Goal: Task Accomplishment & Management: Complete application form

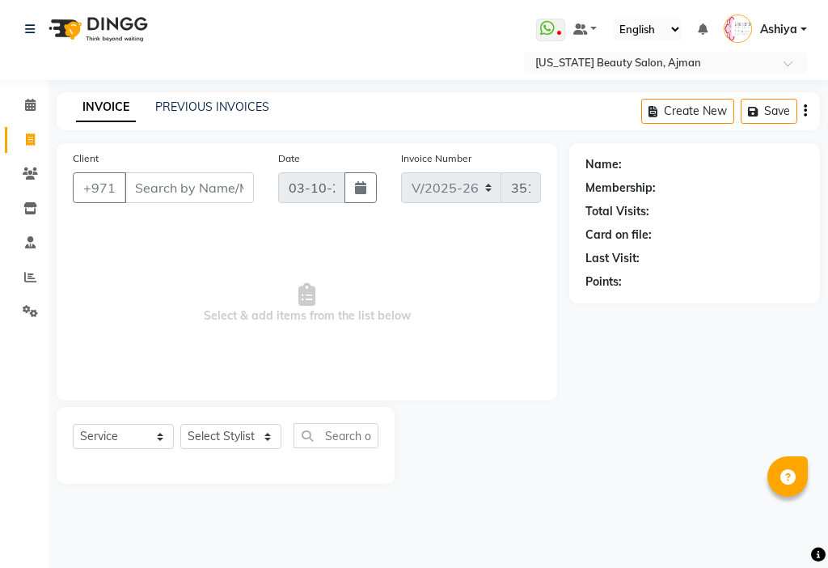
select select "637"
select select "service"
select select "89320"
click at [180, 424] on select "Select Stylist [PERSON_NAME] [PERSON_NAME] Ashiya Cashier [PERSON_NAME] [PERSON…" at bounding box center [230, 436] width 101 height 25
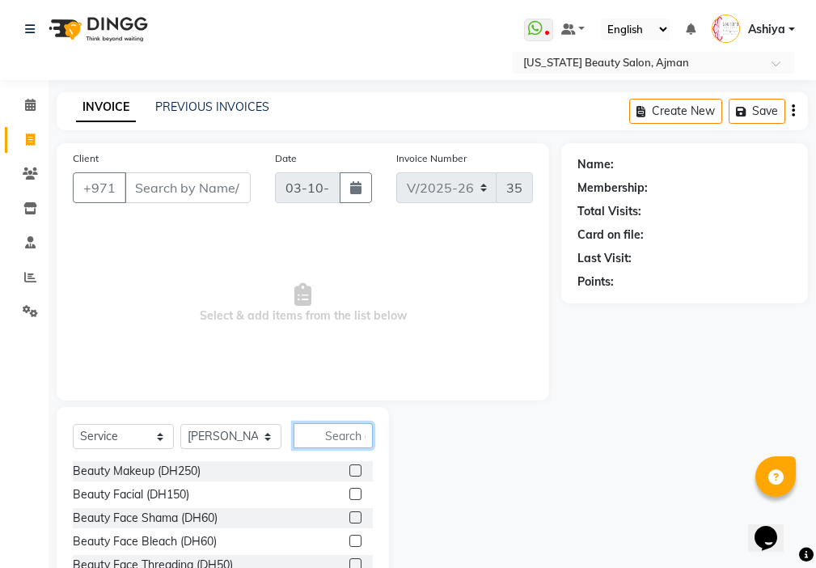
click at [340, 431] on input "text" at bounding box center [333, 435] width 79 height 25
type input "baby"
click at [351, 516] on label at bounding box center [355, 517] width 12 height 12
click at [351, 516] on input "checkbox" at bounding box center [354, 518] width 11 height 11
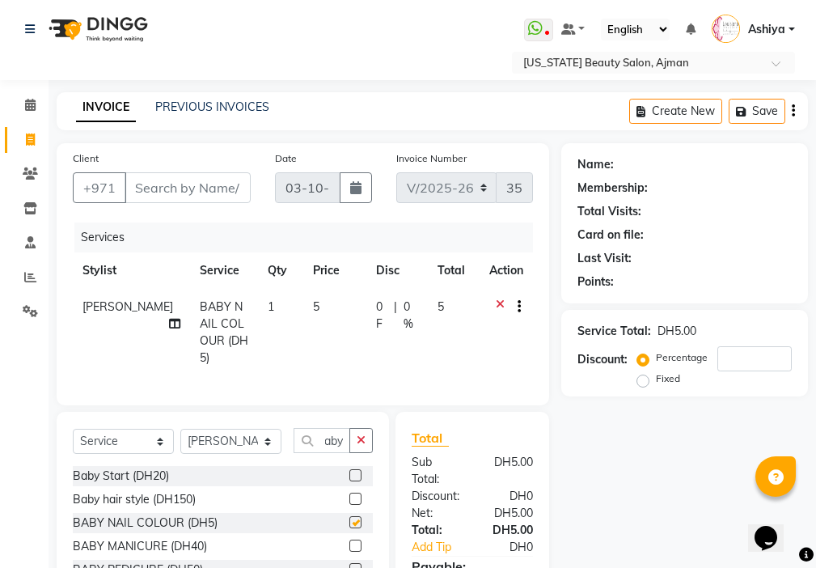
scroll to position [0, 0]
checkbox input "false"
click at [231, 440] on select "Select Stylist [PERSON_NAME] [PERSON_NAME] Ashiya Cashier [PERSON_NAME] [PERSON…" at bounding box center [230, 441] width 101 height 25
select select "33912"
click at [180, 429] on select "Select Stylist [PERSON_NAME] [PERSON_NAME] Ashiya Cashier [PERSON_NAME] [PERSON…" at bounding box center [230, 441] width 101 height 25
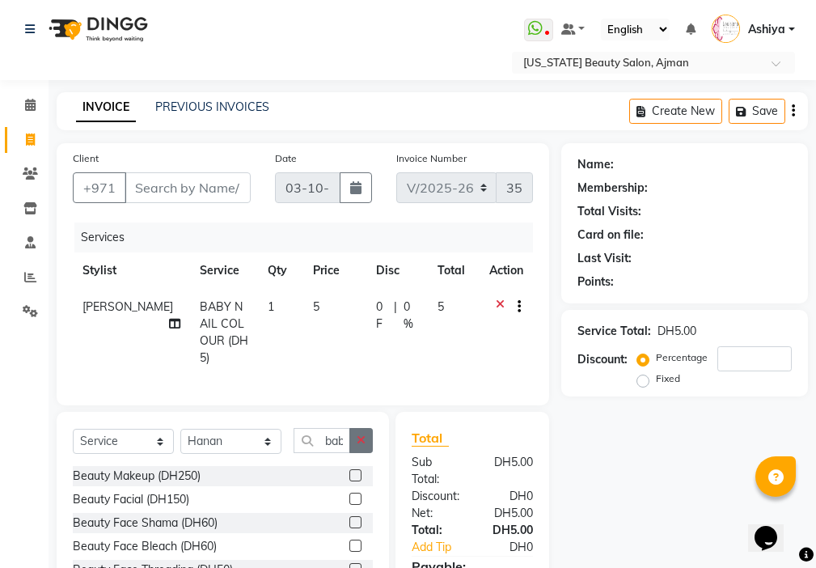
click at [365, 434] on icon "button" at bounding box center [361, 439] width 9 height 11
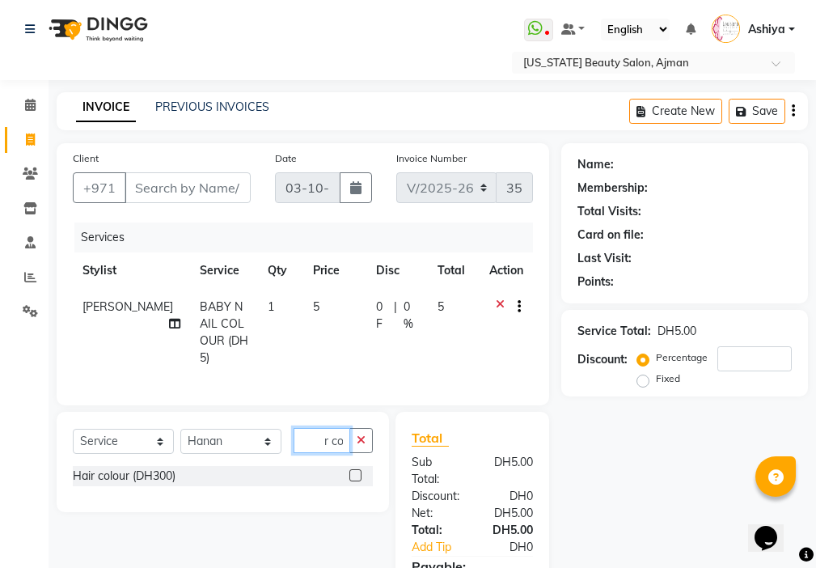
scroll to position [0, 19]
type input "hair col"
click at [357, 471] on label at bounding box center [355, 475] width 12 height 12
click at [357, 471] on input "checkbox" at bounding box center [354, 476] width 11 height 11
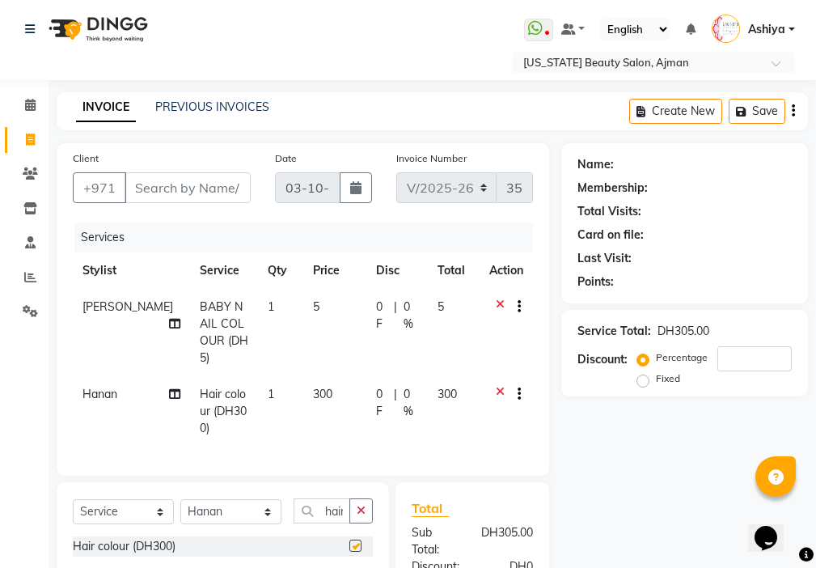
click at [322, 385] on td "300" at bounding box center [334, 411] width 63 height 70
checkbox input "false"
select select "33912"
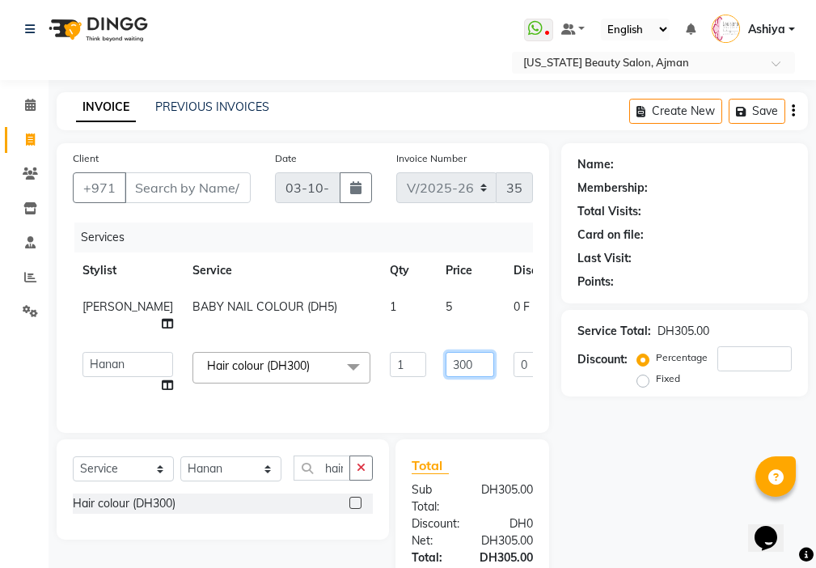
click at [446, 360] on input "300" at bounding box center [470, 364] width 49 height 25
click at [446, 364] on input "300" at bounding box center [470, 364] width 49 height 25
type input "250"
click at [395, 397] on tr "[PERSON_NAME] [PERSON_NAME] Ashiya Cashier [PERSON_NAME] [PERSON_NAME] [PERSON_…" at bounding box center [413, 372] width 680 height 61
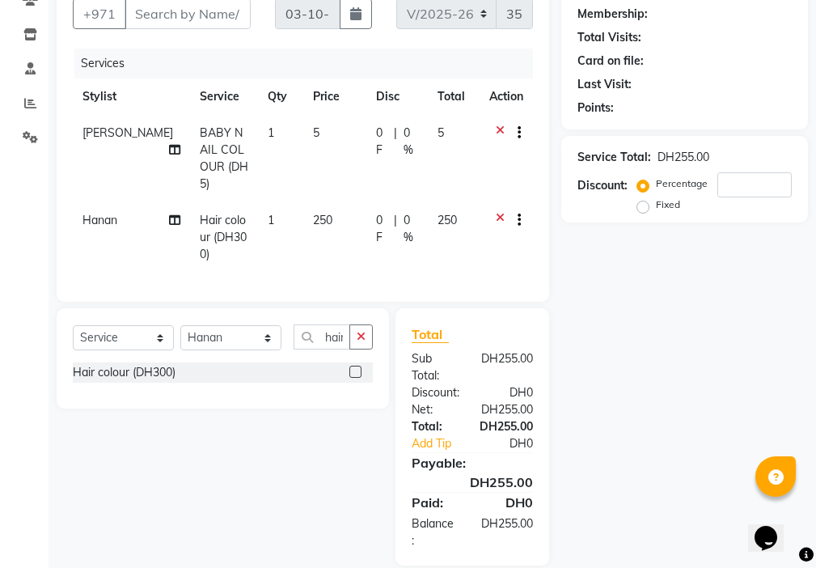
click at [305, 223] on td "250" at bounding box center [334, 237] width 63 height 70
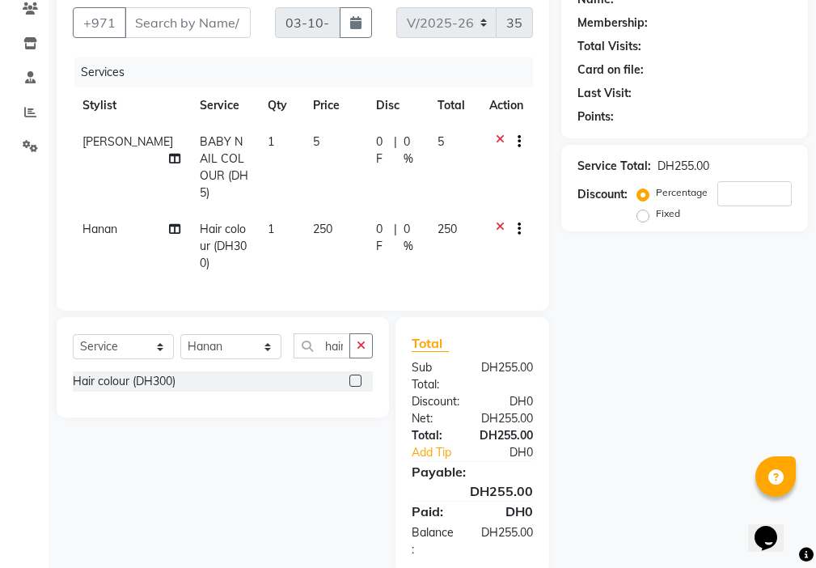
select select "33912"
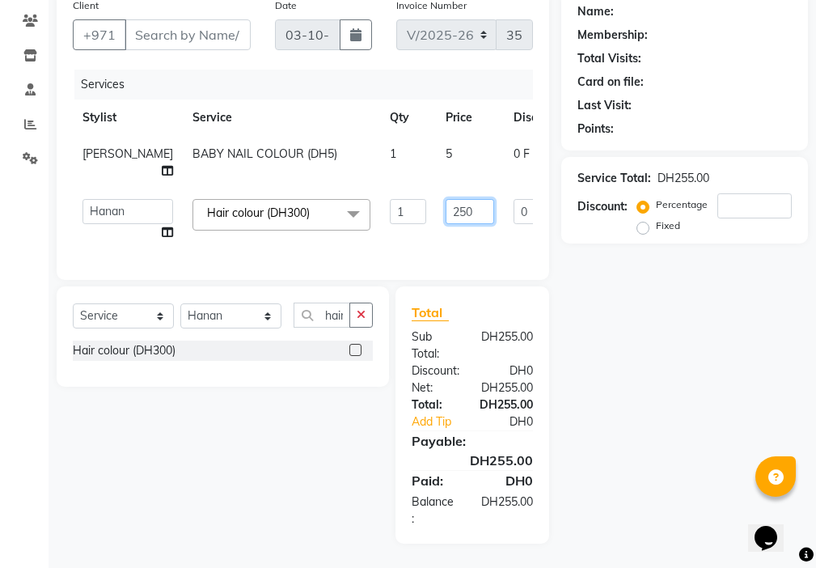
click at [446, 199] on input "250" at bounding box center [470, 211] width 49 height 25
type input "200"
click at [389, 226] on tr "[PERSON_NAME] [PERSON_NAME] Ashiya Cashier [PERSON_NAME] [PERSON_NAME] [PERSON_…" at bounding box center [413, 219] width 680 height 61
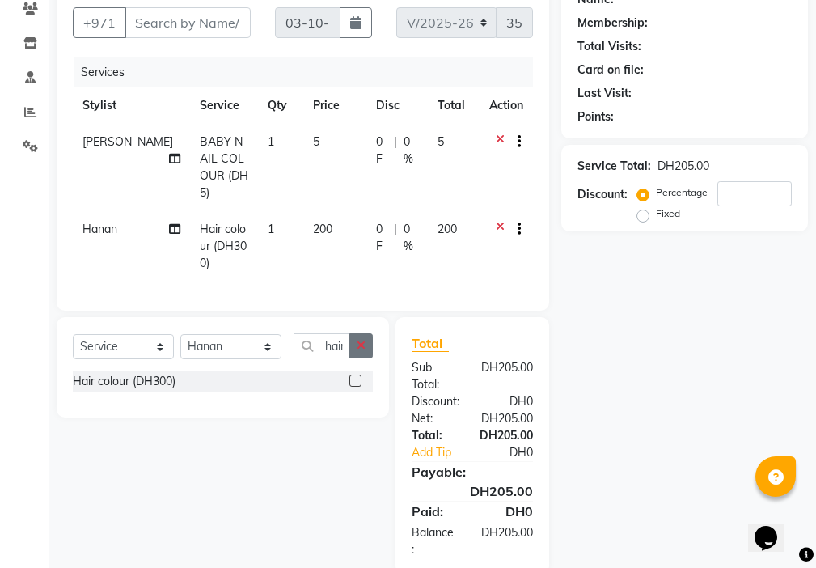
click at [361, 340] on icon "button" at bounding box center [361, 345] width 9 height 11
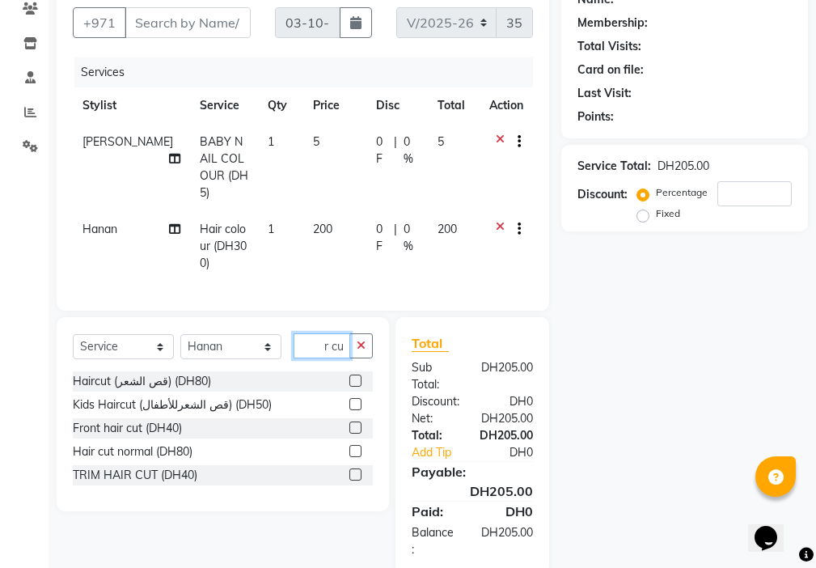
scroll to position [0, 20]
type input "hair cut"
click at [354, 468] on label at bounding box center [355, 474] width 12 height 12
click at [354, 470] on input "checkbox" at bounding box center [354, 475] width 11 height 11
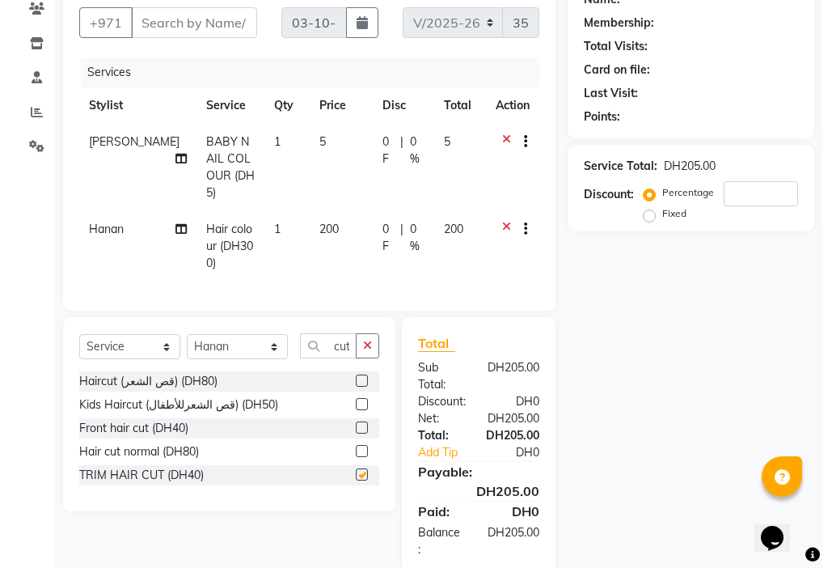
scroll to position [0, 0]
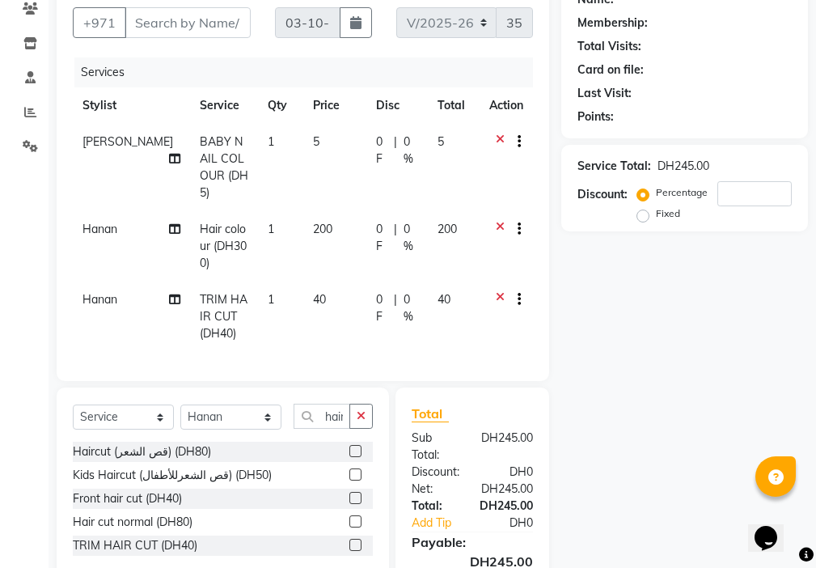
checkbox input "false"
click at [315, 216] on td "200" at bounding box center [334, 246] width 63 height 70
select select "33912"
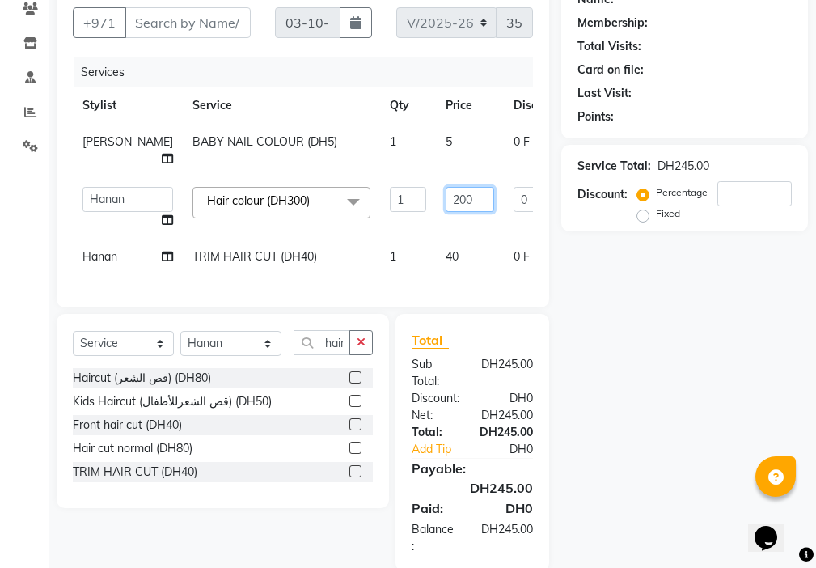
click at [446, 196] on input "200" at bounding box center [470, 199] width 49 height 25
click at [399, 267] on tr "Hanan TRIM HAIR CUT (DH40) 1 40 0 F | 0 % 40" at bounding box center [413, 259] width 680 height 40
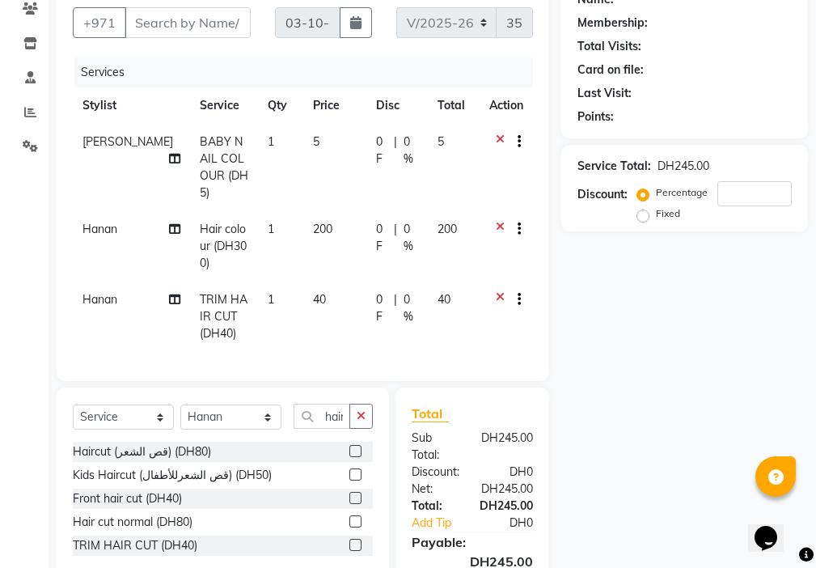
click at [325, 281] on td "40" at bounding box center [334, 316] width 63 height 70
select select "33912"
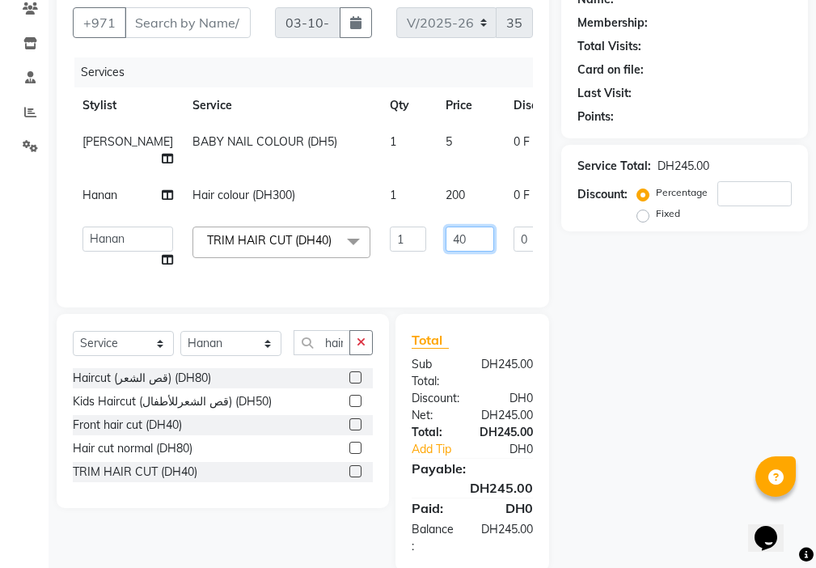
click at [446, 247] on input "40" at bounding box center [470, 238] width 49 height 25
click at [446, 251] on input "40" at bounding box center [470, 238] width 49 height 25
type input "4"
type input "50"
click at [369, 278] on tr "[PERSON_NAME] [PERSON_NAME] Ashiya Cashier [PERSON_NAME] [PERSON_NAME] [PERSON_…" at bounding box center [413, 247] width 680 height 61
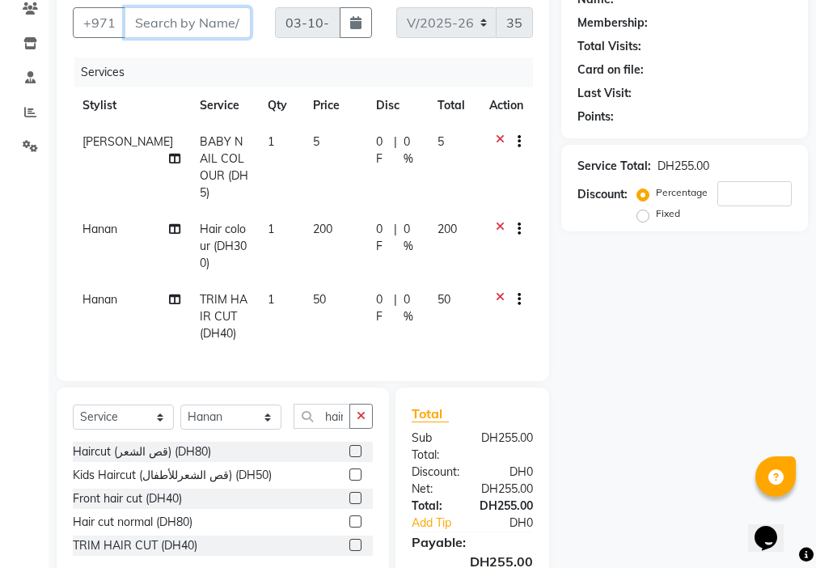
click at [159, 25] on input "Client" at bounding box center [188, 22] width 126 height 31
type input "5"
type input "0"
type input "544443181"
click at [239, 23] on span "Add Client" at bounding box center [209, 23] width 64 height 16
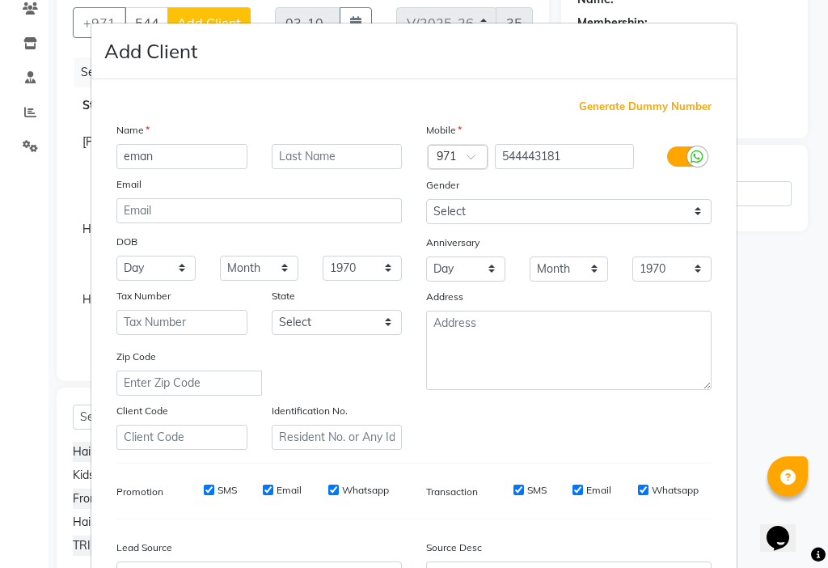
type input "eman"
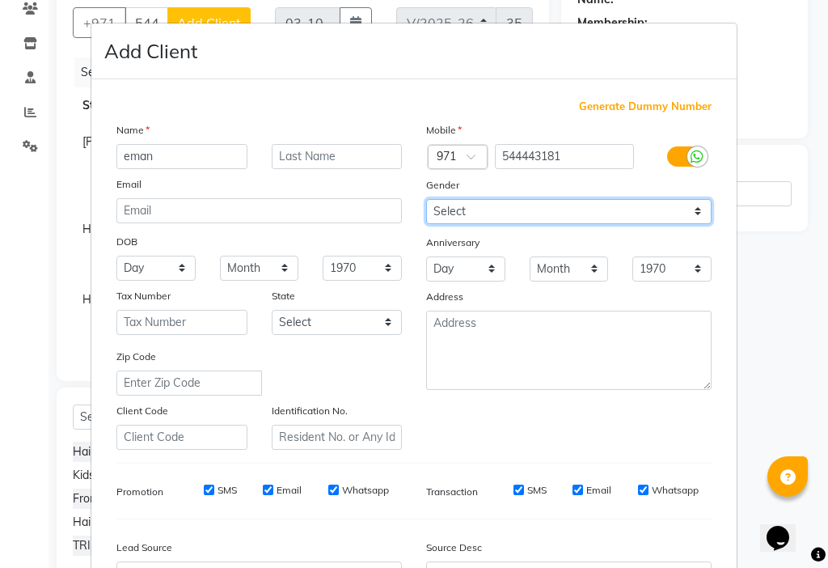
click at [455, 209] on select "Select [DEMOGRAPHIC_DATA] [DEMOGRAPHIC_DATA] Other Prefer Not To Say" at bounding box center [568, 211] width 285 height 25
select select "[DEMOGRAPHIC_DATA]"
click at [426, 199] on select "Select [DEMOGRAPHIC_DATA] [DEMOGRAPHIC_DATA] Other Prefer Not To Say" at bounding box center [568, 211] width 285 height 25
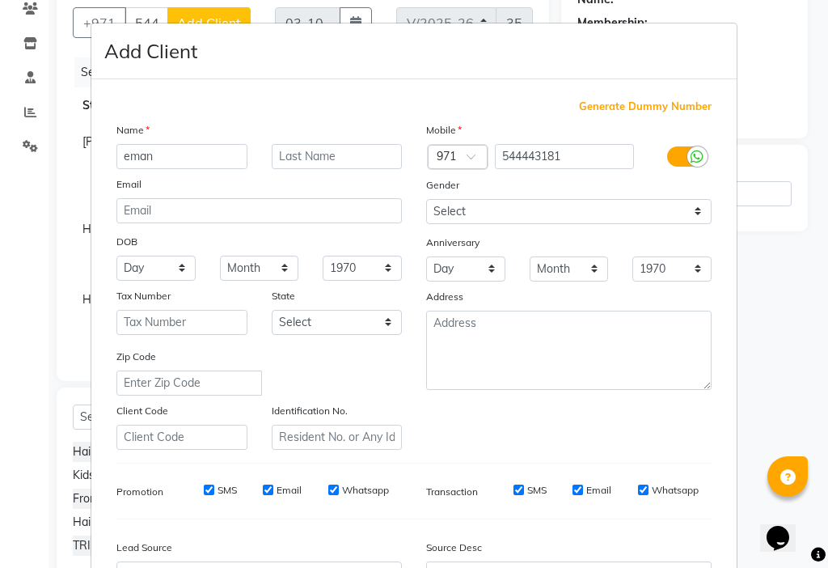
click at [205, 491] on input "SMS" at bounding box center [209, 489] width 11 height 11
checkbox input "false"
click at [279, 489] on label "Email" at bounding box center [289, 490] width 25 height 15
click at [273, 489] on input "Email" at bounding box center [268, 489] width 11 height 11
checkbox input "false"
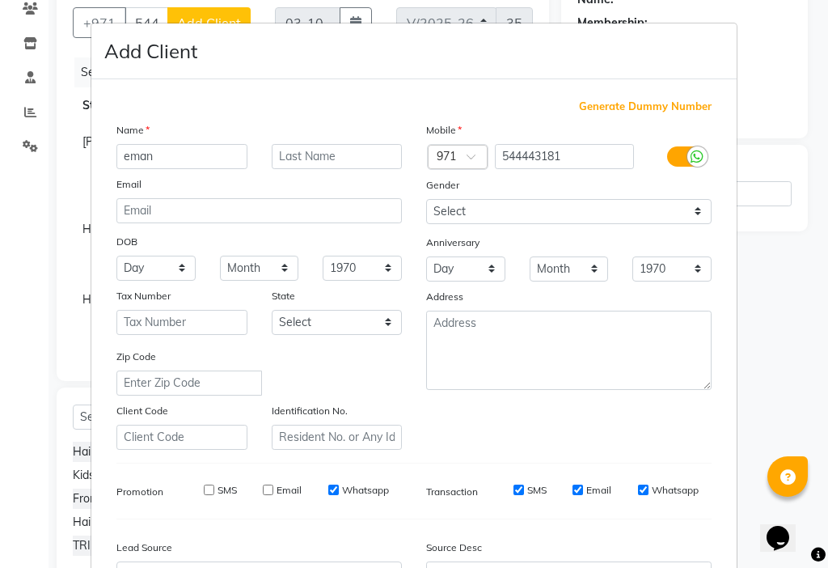
click at [513, 489] on input "SMS" at bounding box center [518, 489] width 11 height 11
checkbox input "false"
click at [589, 494] on label "Email" at bounding box center [598, 490] width 25 height 15
click at [583, 494] on input "Email" at bounding box center [577, 489] width 11 height 11
checkbox input "false"
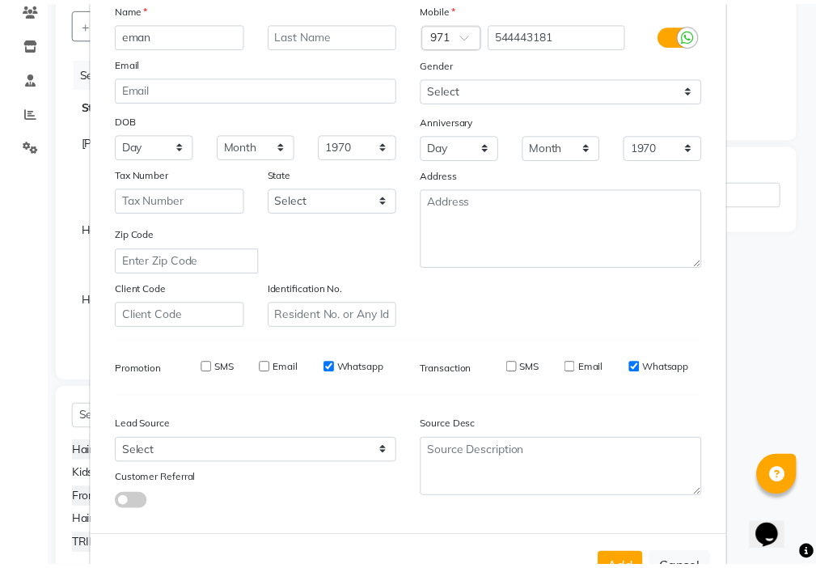
scroll to position [179, 0]
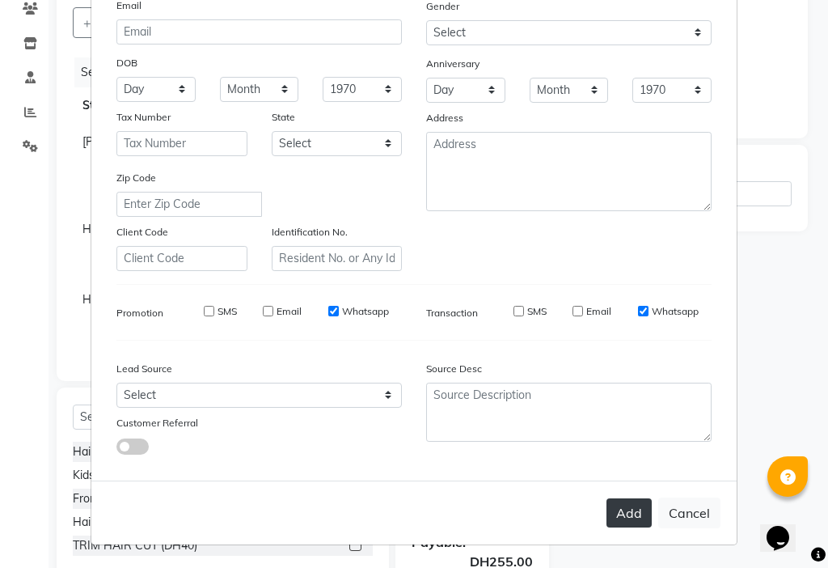
click at [636, 507] on button "Add" at bounding box center [628, 512] width 45 height 29
select select
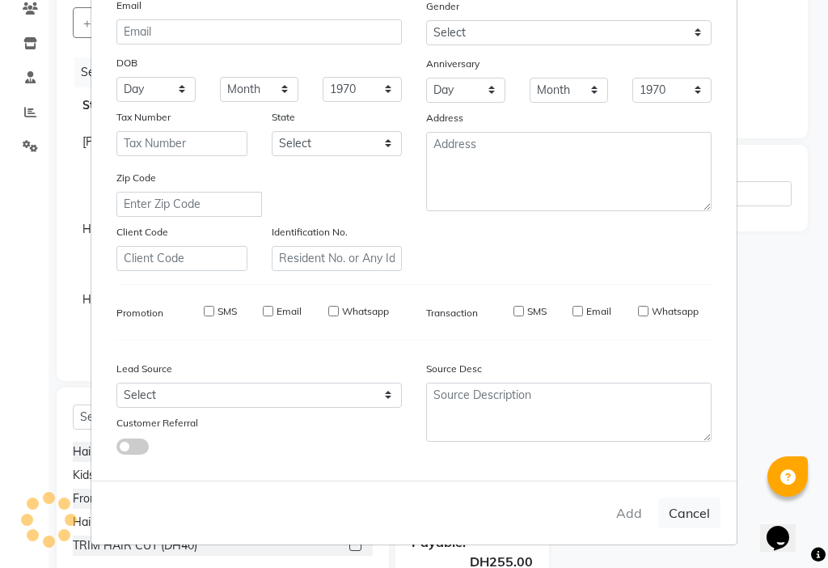
select select
checkbox input "false"
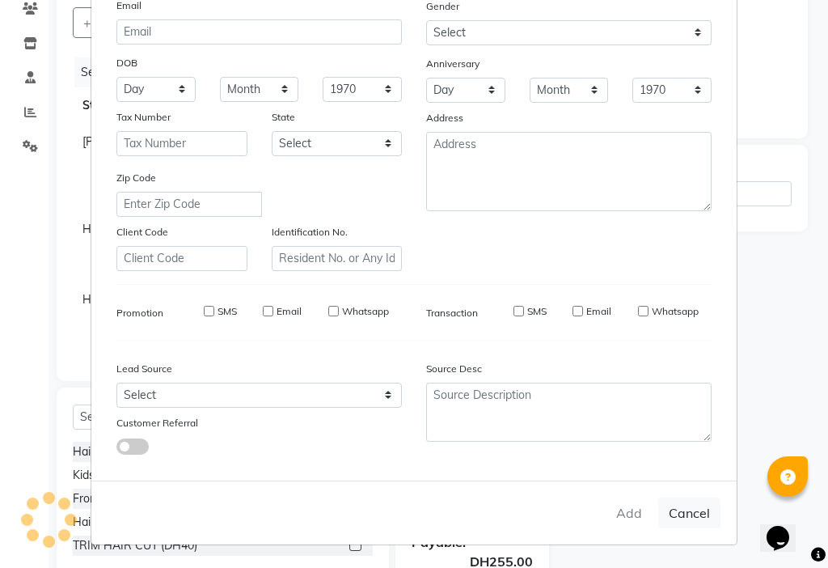
checkbox input "false"
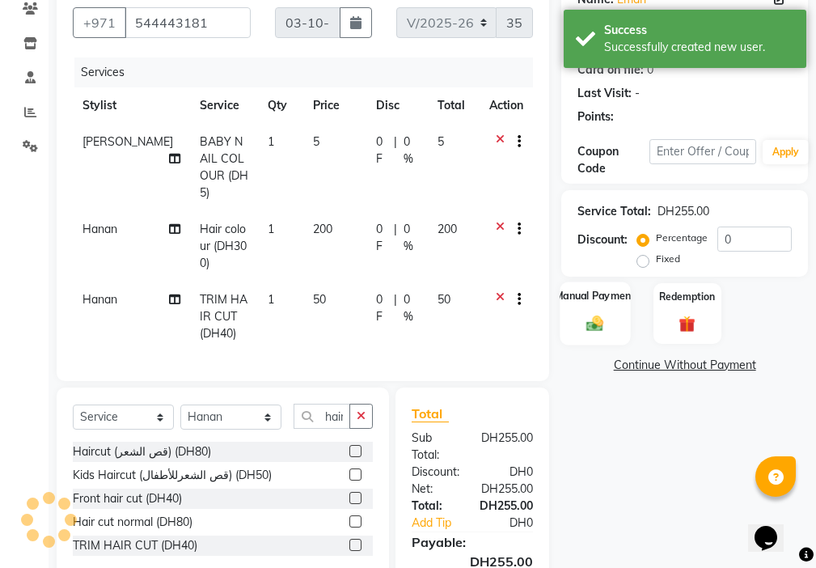
click at [570, 318] on div "Manual Payment" at bounding box center [595, 312] width 70 height 63
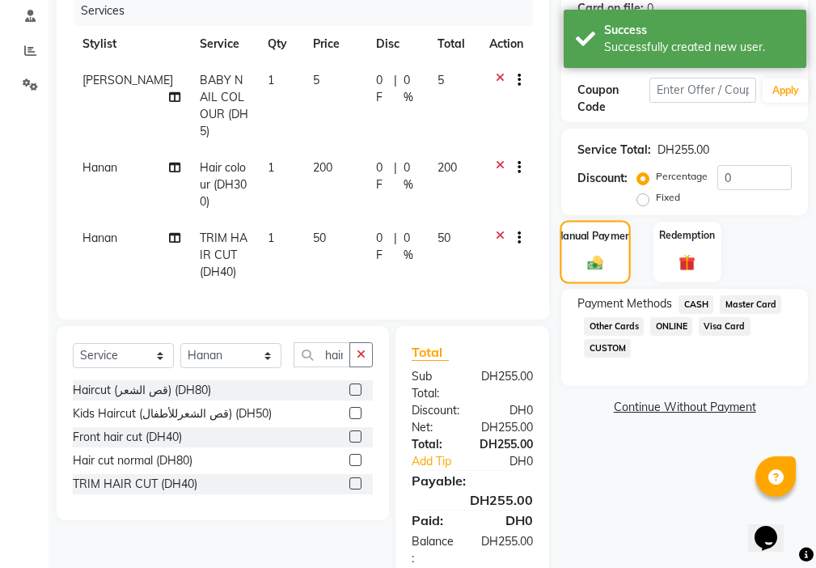
scroll to position [244, 0]
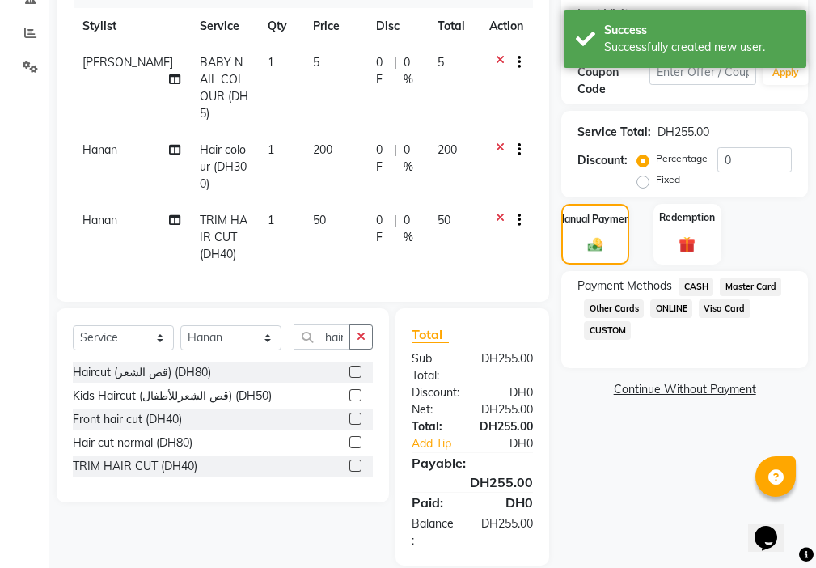
click at [726, 307] on span "Visa Card" at bounding box center [725, 308] width 52 height 19
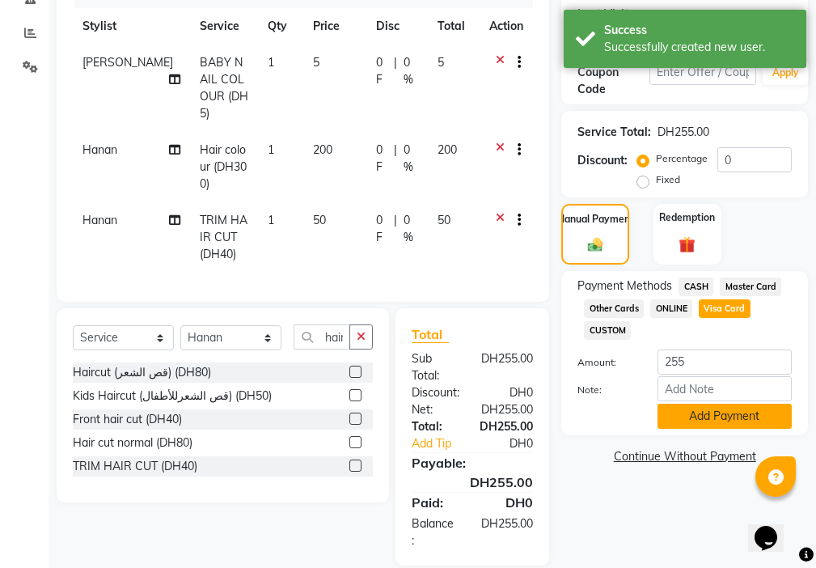
click at [705, 412] on button "Add Payment" at bounding box center [724, 415] width 134 height 25
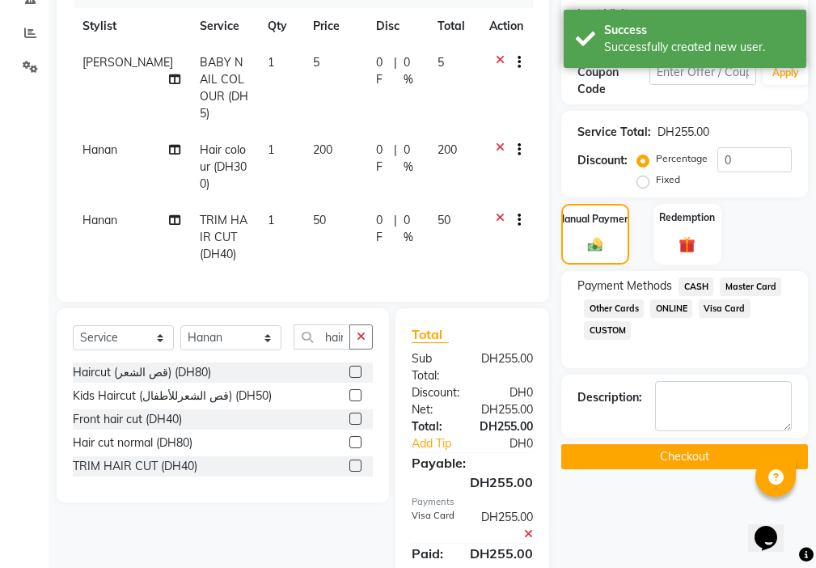
click at [703, 451] on button "Checkout" at bounding box center [684, 456] width 247 height 25
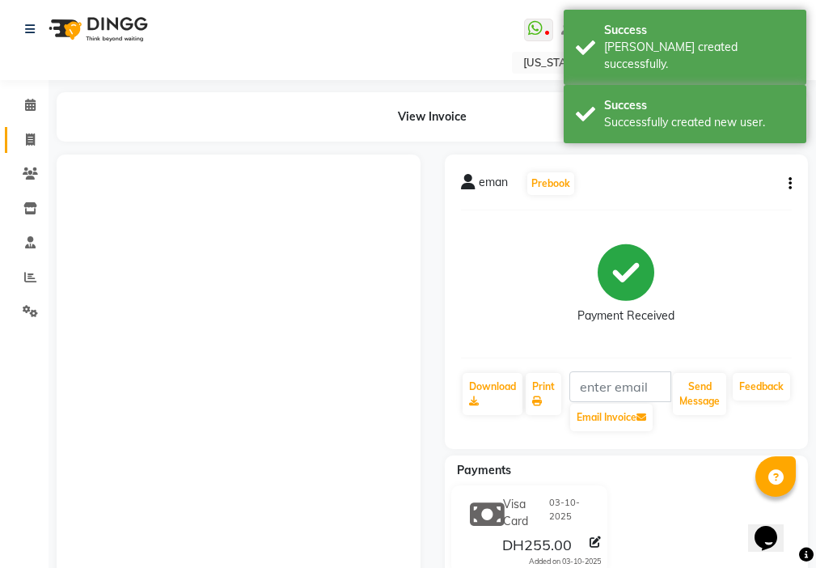
click at [34, 139] on icon at bounding box center [30, 139] width 9 height 12
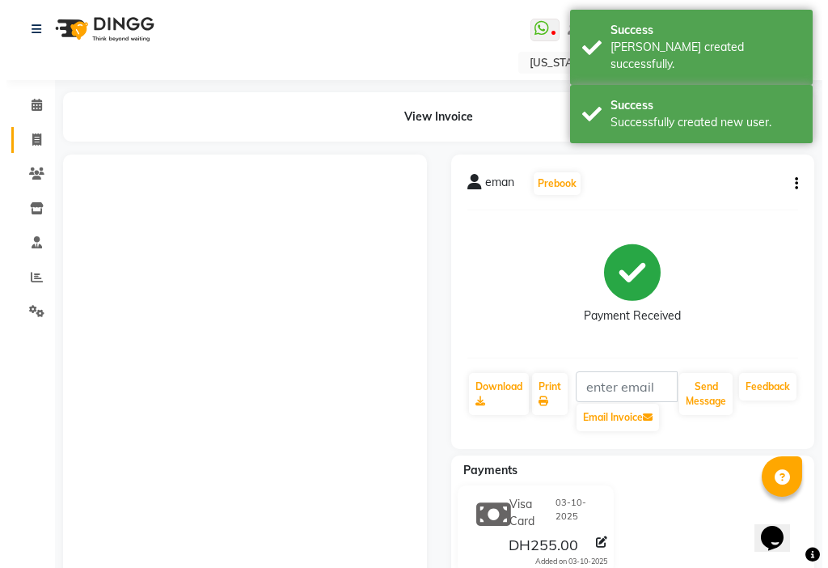
select select "service"
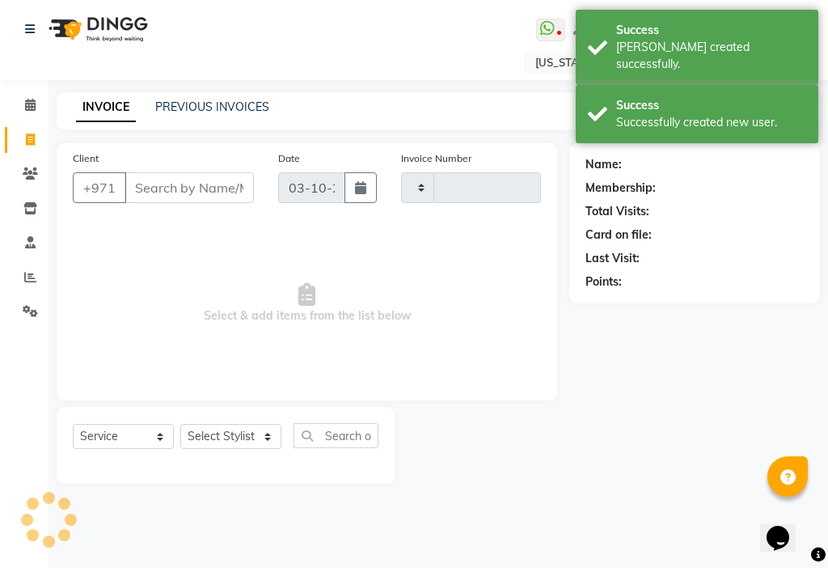
type input "3517"
select select "637"
